Goal: Task Accomplishment & Management: Manage account settings

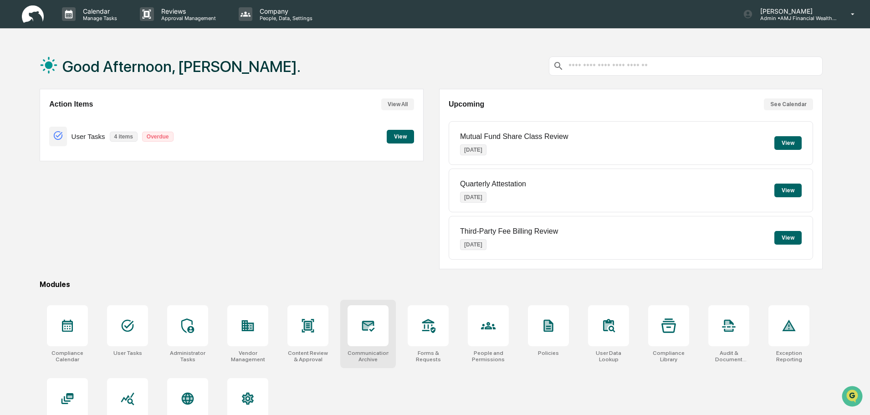
click at [375, 330] on icon at bounding box center [368, 325] width 15 height 15
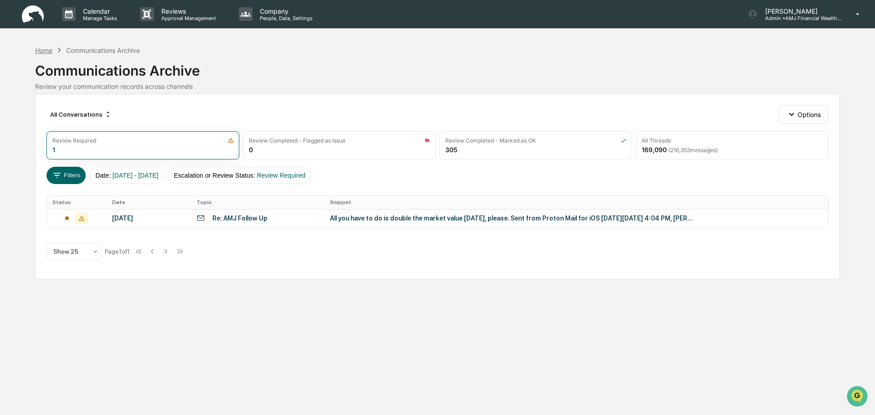
click at [46, 50] on div "Home" at bounding box center [43, 50] width 17 height 8
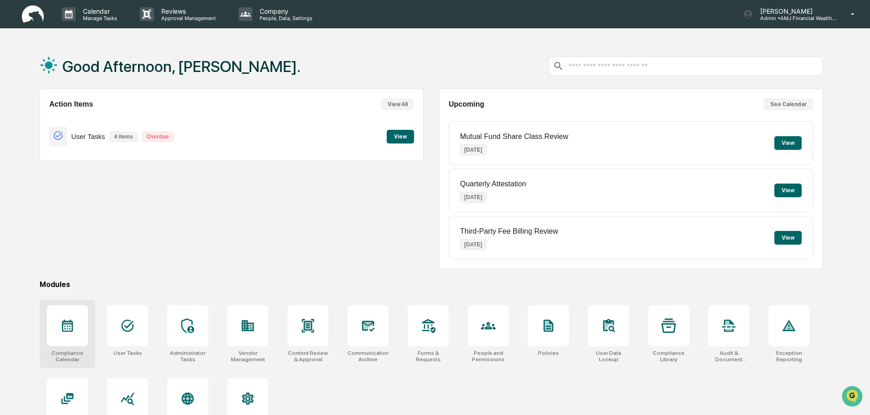
click at [76, 331] on div at bounding box center [67, 325] width 41 height 41
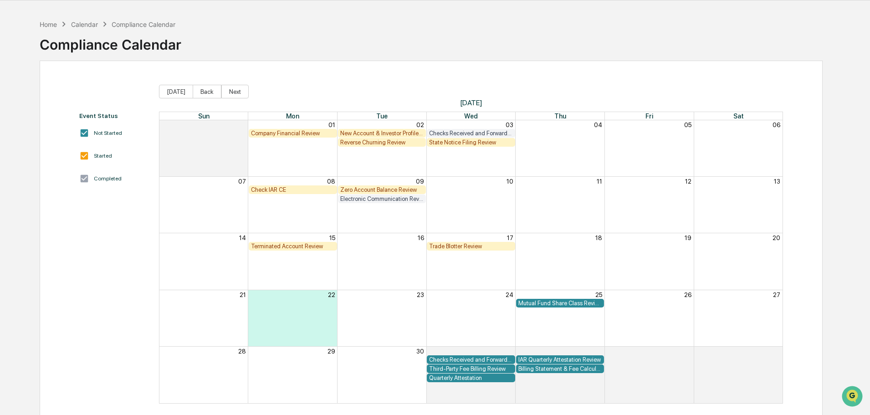
scroll to position [43, 0]
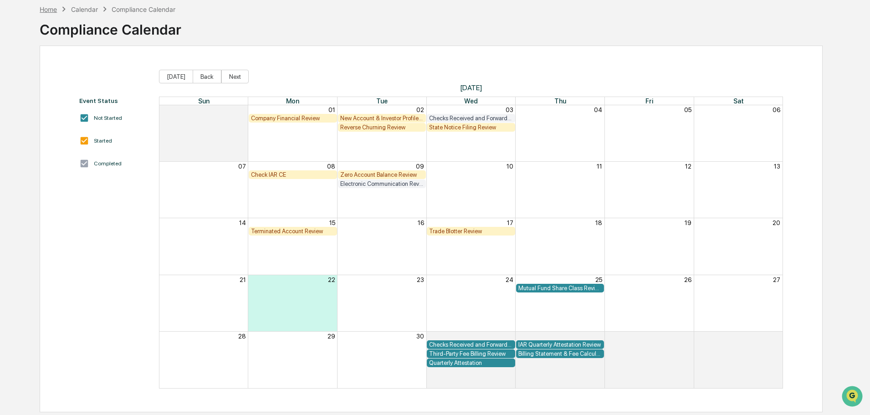
click at [50, 8] on div "Home" at bounding box center [48, 9] width 17 height 8
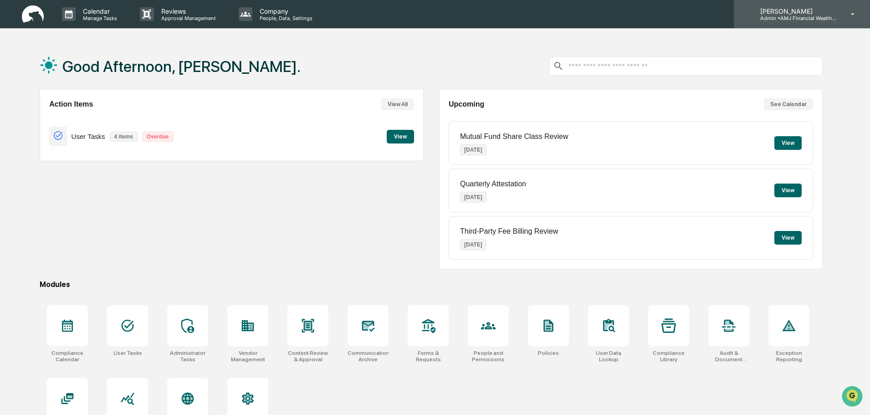
click at [792, 9] on p "[PERSON_NAME]" at bounding box center [795, 11] width 85 height 8
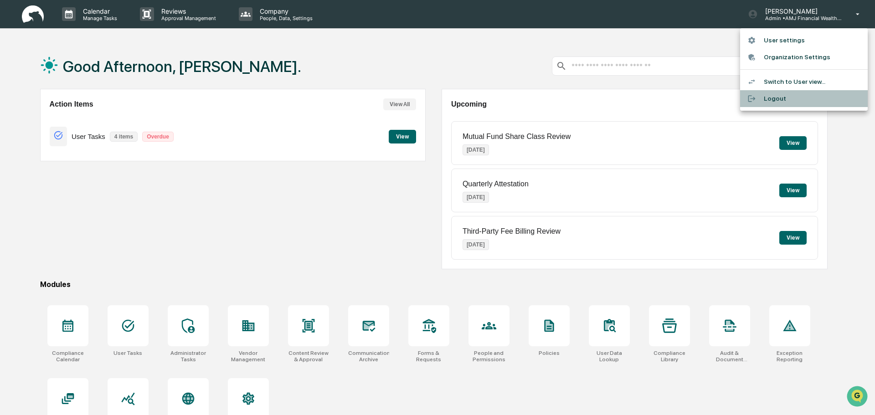
click at [769, 96] on li "Logout" at bounding box center [804, 98] width 128 height 17
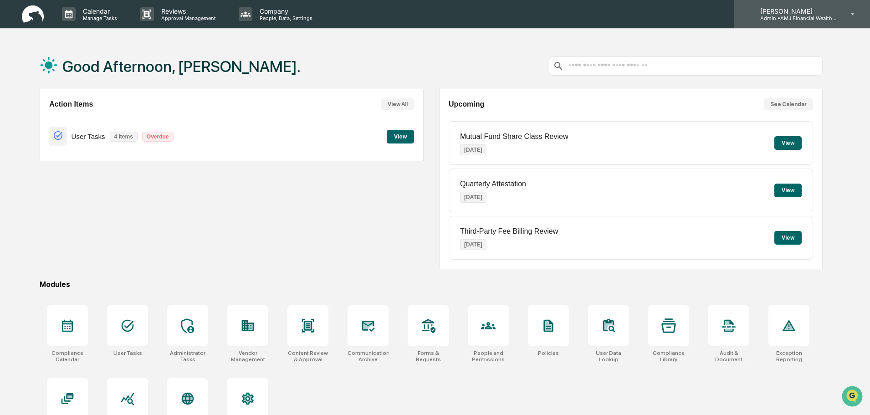
click at [791, 15] on p "Admin • AMJ Financial Wealth Management" at bounding box center [795, 18] width 85 height 6
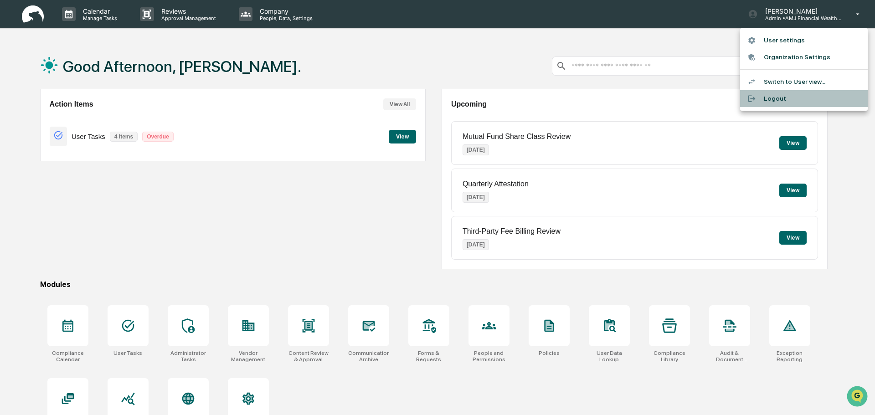
click at [775, 98] on li "Logout" at bounding box center [804, 98] width 128 height 17
